Goal: Task Accomplishment & Management: Manage account settings

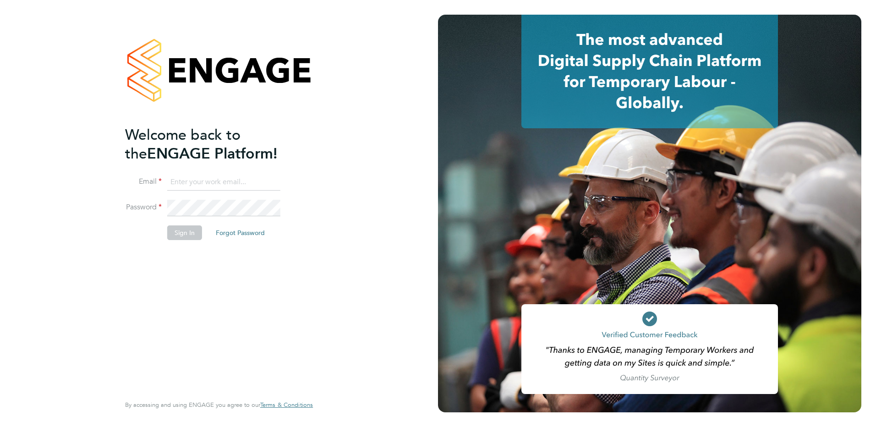
type input "angela.williams@apleona.com"
click at [181, 231] on button "Sign In" at bounding box center [184, 232] width 35 height 15
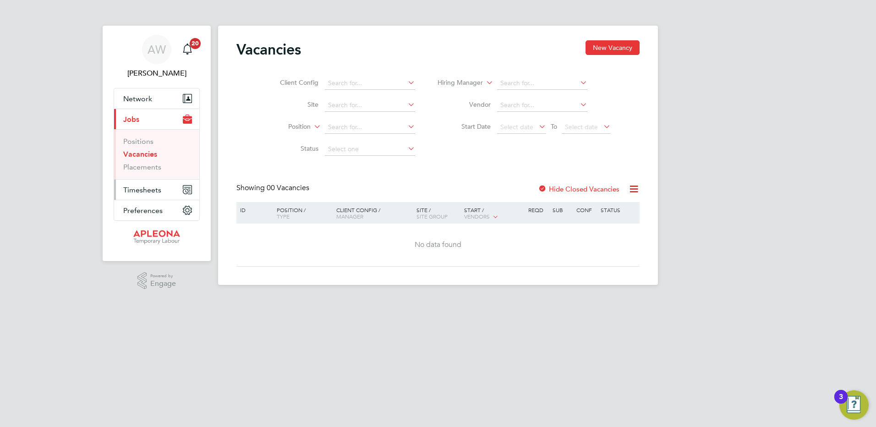
click at [128, 190] on span "Timesheets" at bounding box center [142, 190] width 38 height 9
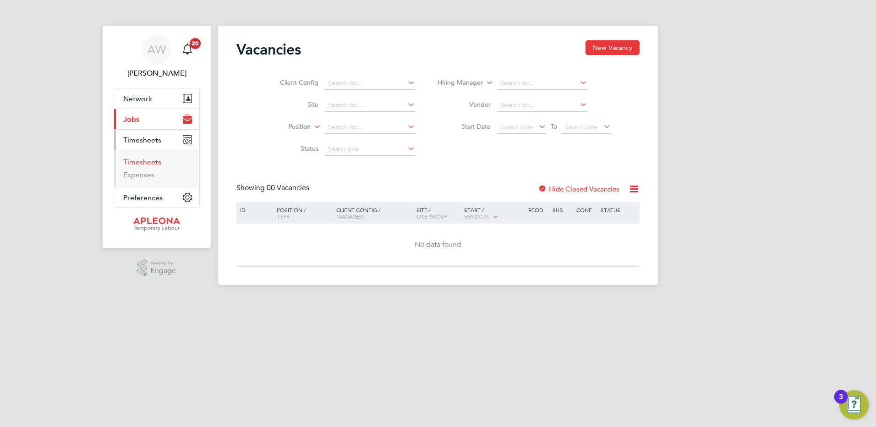
click at [139, 163] on link "Timesheets" at bounding box center [142, 162] width 38 height 9
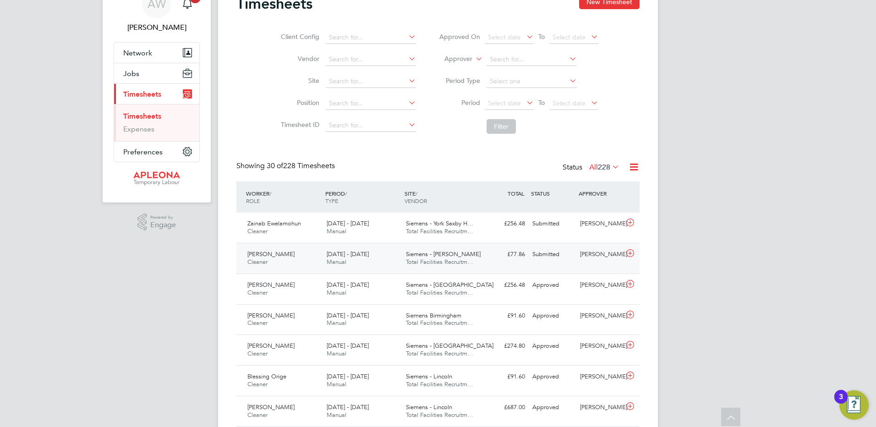
click at [427, 256] on span "Siemens - [PERSON_NAME]" at bounding box center [443, 254] width 75 height 8
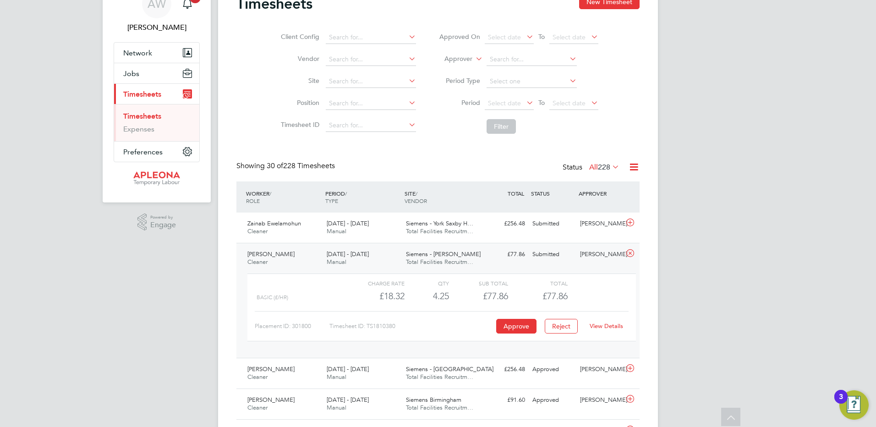
click at [605, 327] on link "View Details" at bounding box center [606, 326] width 33 height 8
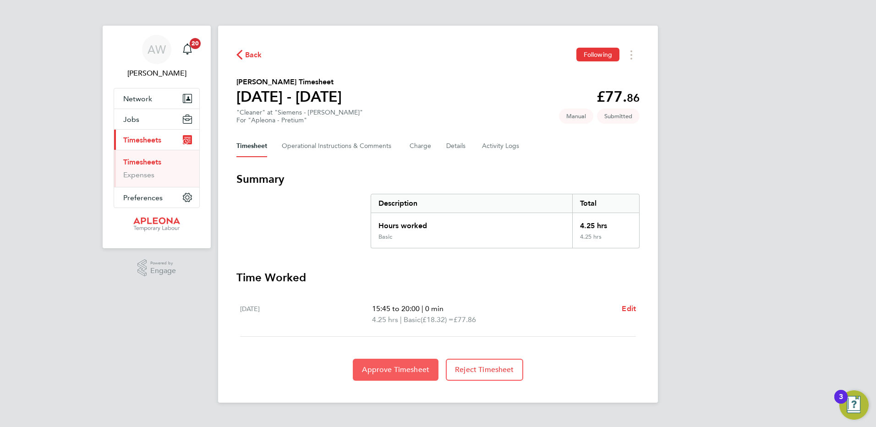
click at [406, 367] on span "Approve Timesheet" at bounding box center [395, 369] width 67 height 9
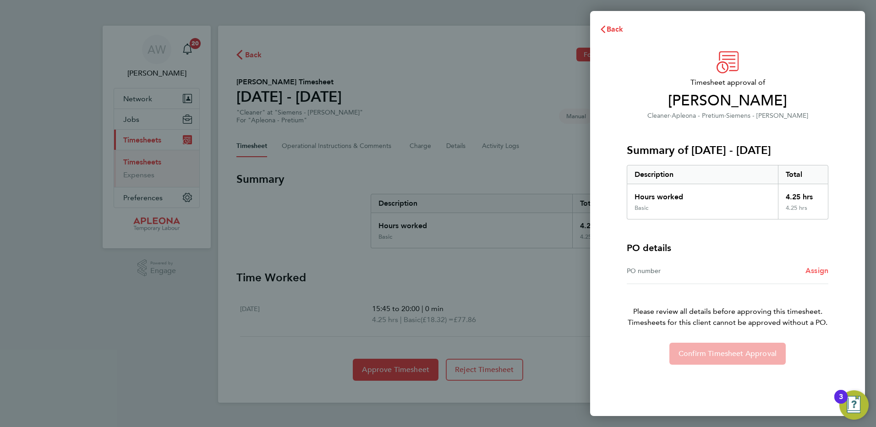
click at [822, 271] on span "Assign" at bounding box center [817, 270] width 23 height 9
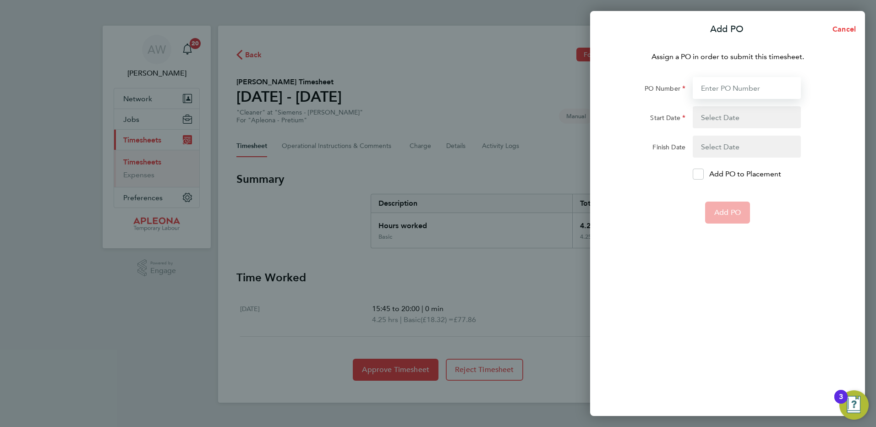
click at [712, 87] on input "PO Number" at bounding box center [747, 88] width 108 height 22
type input "PO2523447"
click at [727, 115] on button "button" at bounding box center [747, 117] width 108 height 22
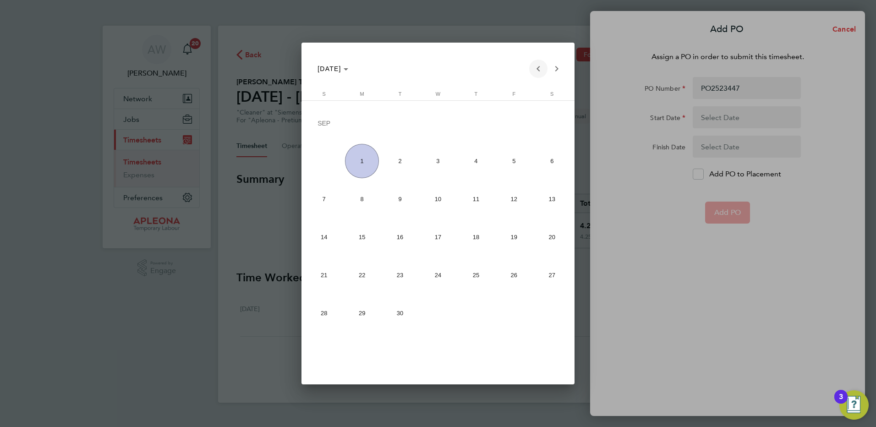
click at [538, 67] on span "Previous month" at bounding box center [538, 69] width 18 height 18
click at [518, 245] on span "22" at bounding box center [514, 239] width 34 height 34
type input "22 Aug 25"
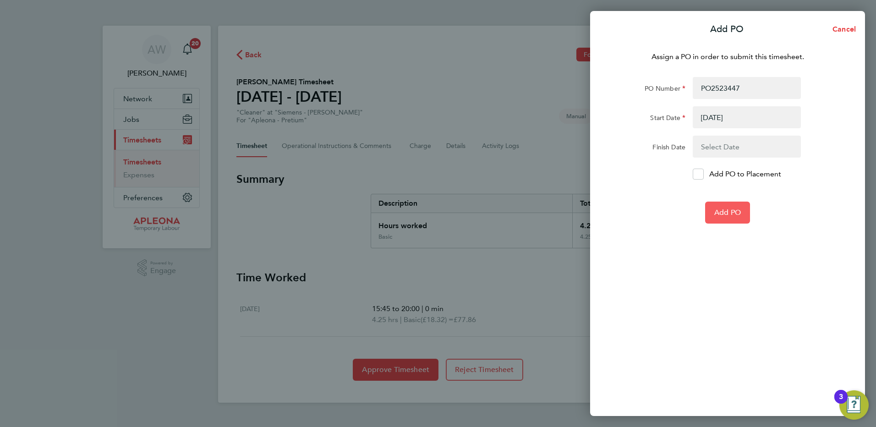
click at [733, 211] on span "Add PO" at bounding box center [727, 212] width 27 height 9
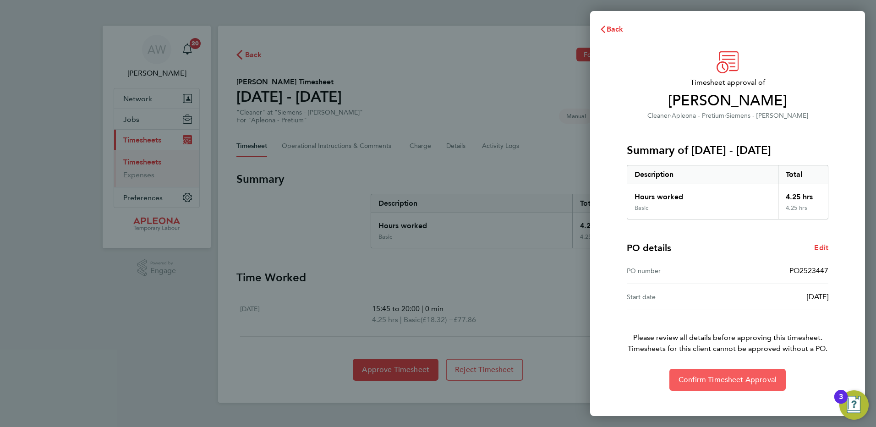
click at [730, 375] on button "Confirm Timesheet Approval" at bounding box center [727, 380] width 116 height 22
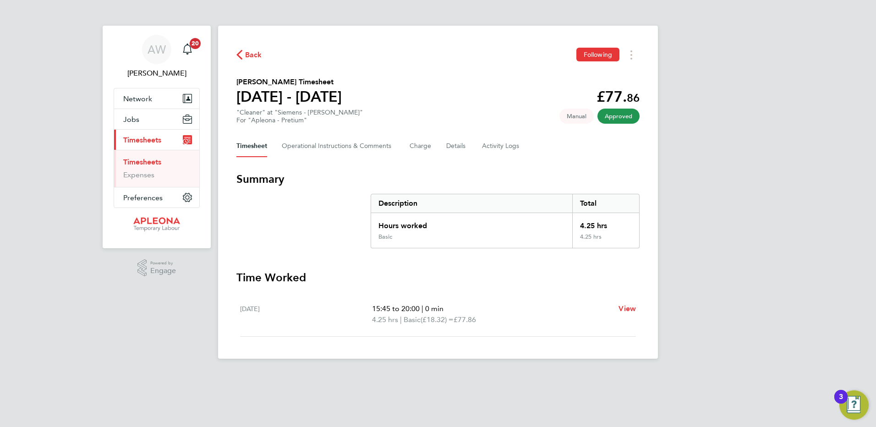
click at [150, 161] on link "Timesheets" at bounding box center [142, 162] width 38 height 9
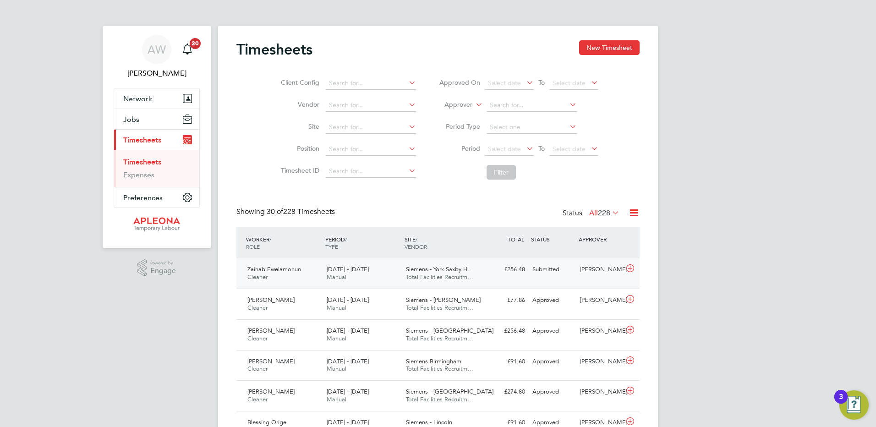
click at [423, 269] on span "Siemens - York Saxby H…" at bounding box center [439, 269] width 67 height 8
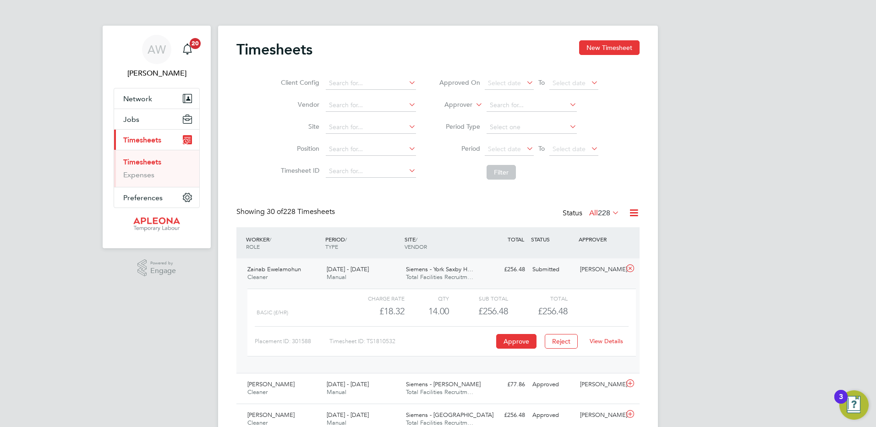
click at [440, 310] on div "14.00" at bounding box center [427, 311] width 44 height 15
click at [511, 341] on button "Approve" at bounding box center [516, 341] width 40 height 15
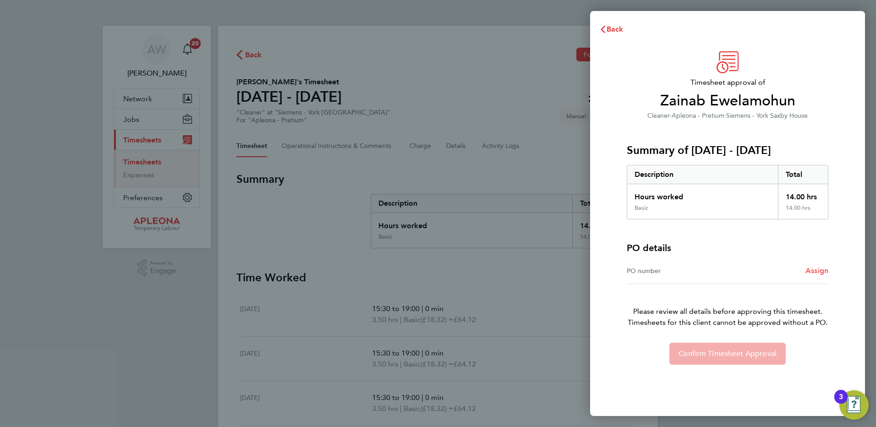
click at [811, 270] on span "Assign" at bounding box center [817, 270] width 23 height 9
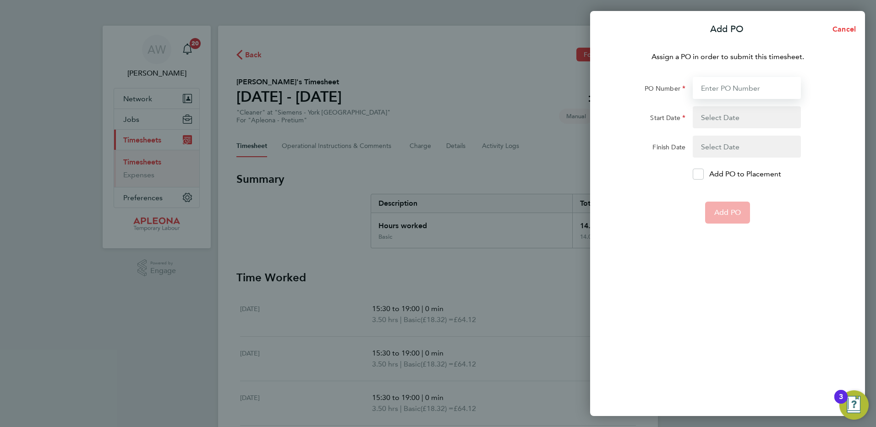
click at [707, 84] on input "PO Number" at bounding box center [747, 88] width 108 height 22
click at [733, 87] on input "PO25201213" at bounding box center [747, 88] width 108 height 22
type input "PO2520213"
type input "11 Aug 25"
type input "18 Aug 25"
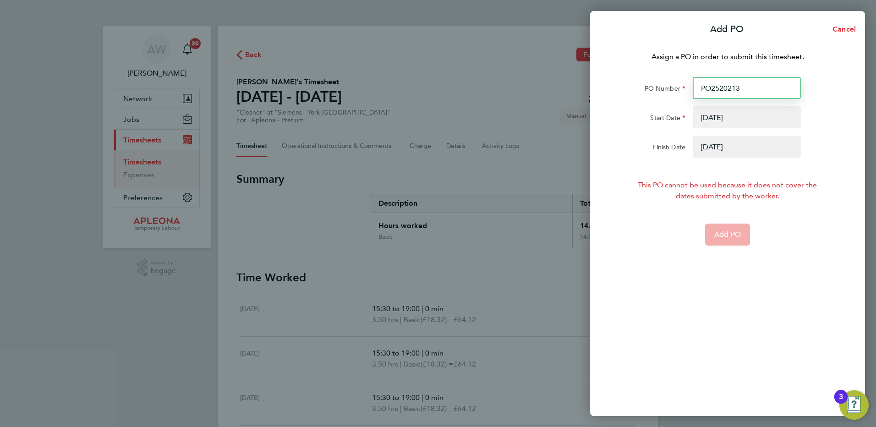
type input "PO2520213"
click at [729, 146] on button "button" at bounding box center [747, 147] width 108 height 22
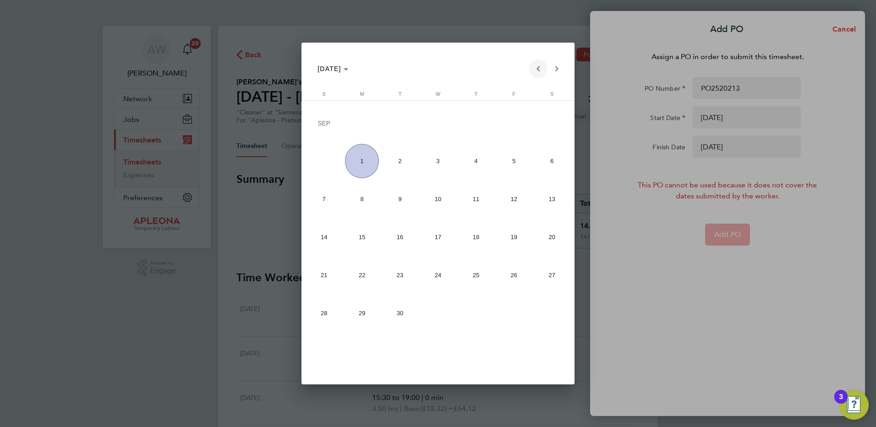
click at [537, 68] on span "Previous month" at bounding box center [538, 69] width 18 height 18
click at [318, 318] on span "31" at bounding box center [324, 315] width 34 height 34
type input "31 Aug 25"
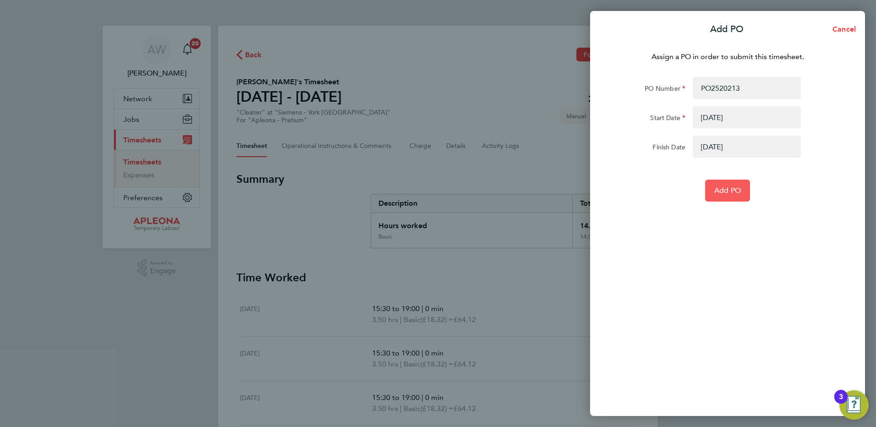
click at [720, 189] on span "Add PO" at bounding box center [727, 190] width 27 height 9
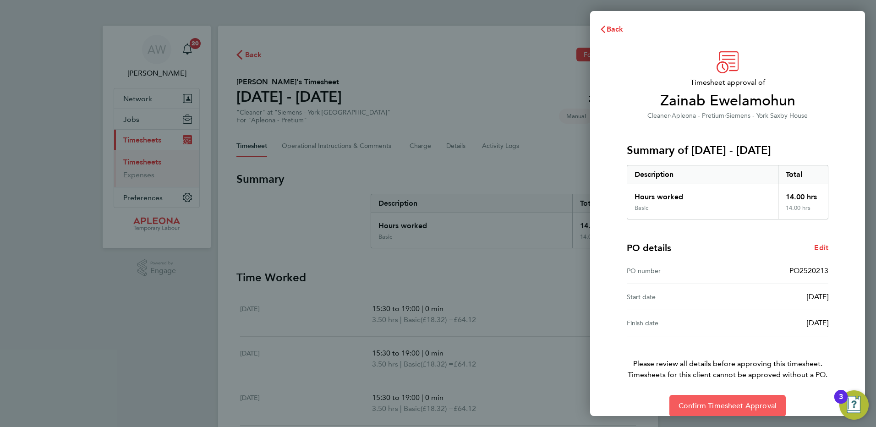
click at [726, 406] on span "Confirm Timesheet Approval" at bounding box center [728, 405] width 98 height 9
